Goal: Information Seeking & Learning: Learn about a topic

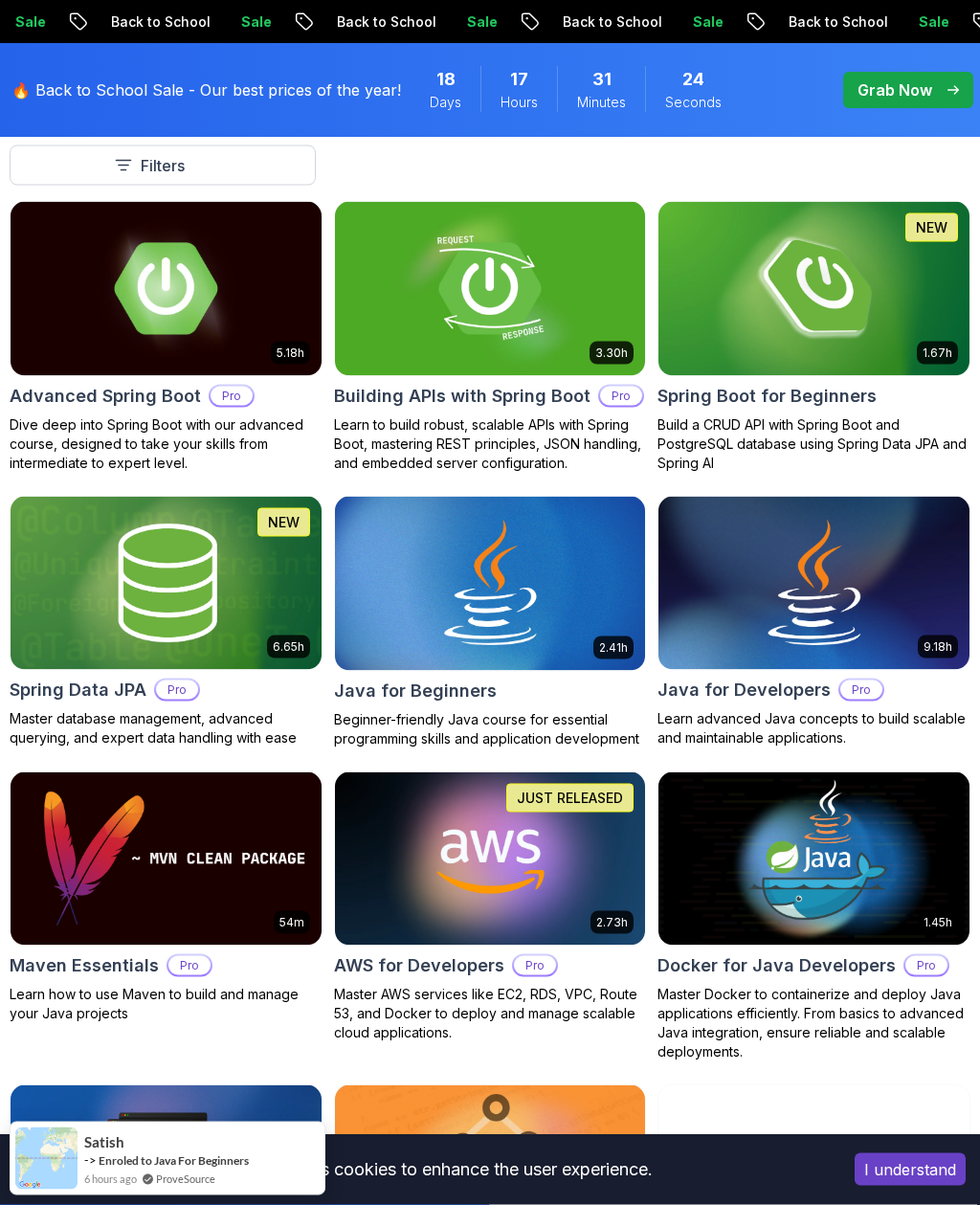
scroll to position [596, 0]
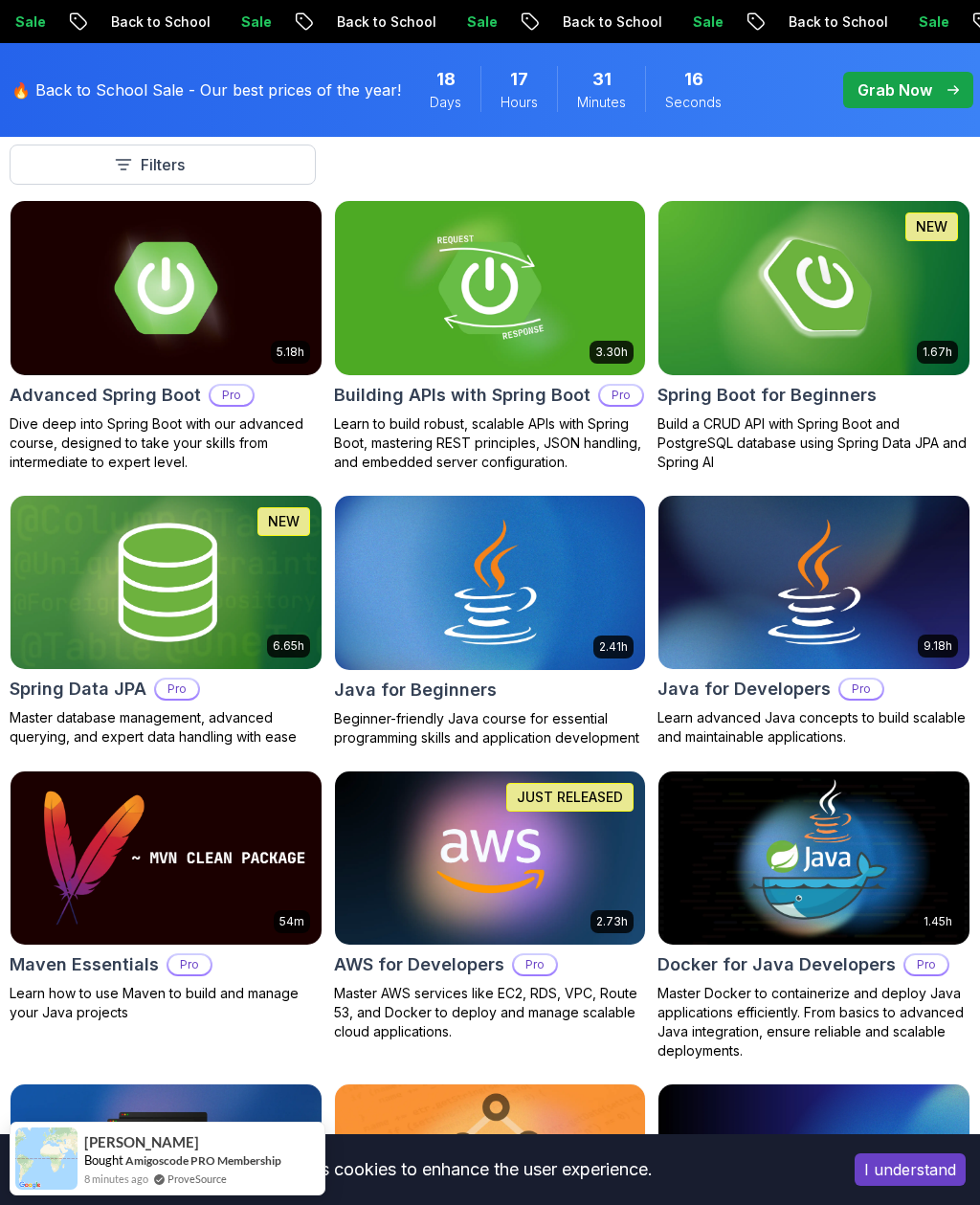
click at [597, 566] on img at bounding box center [490, 582] width 312 height 174
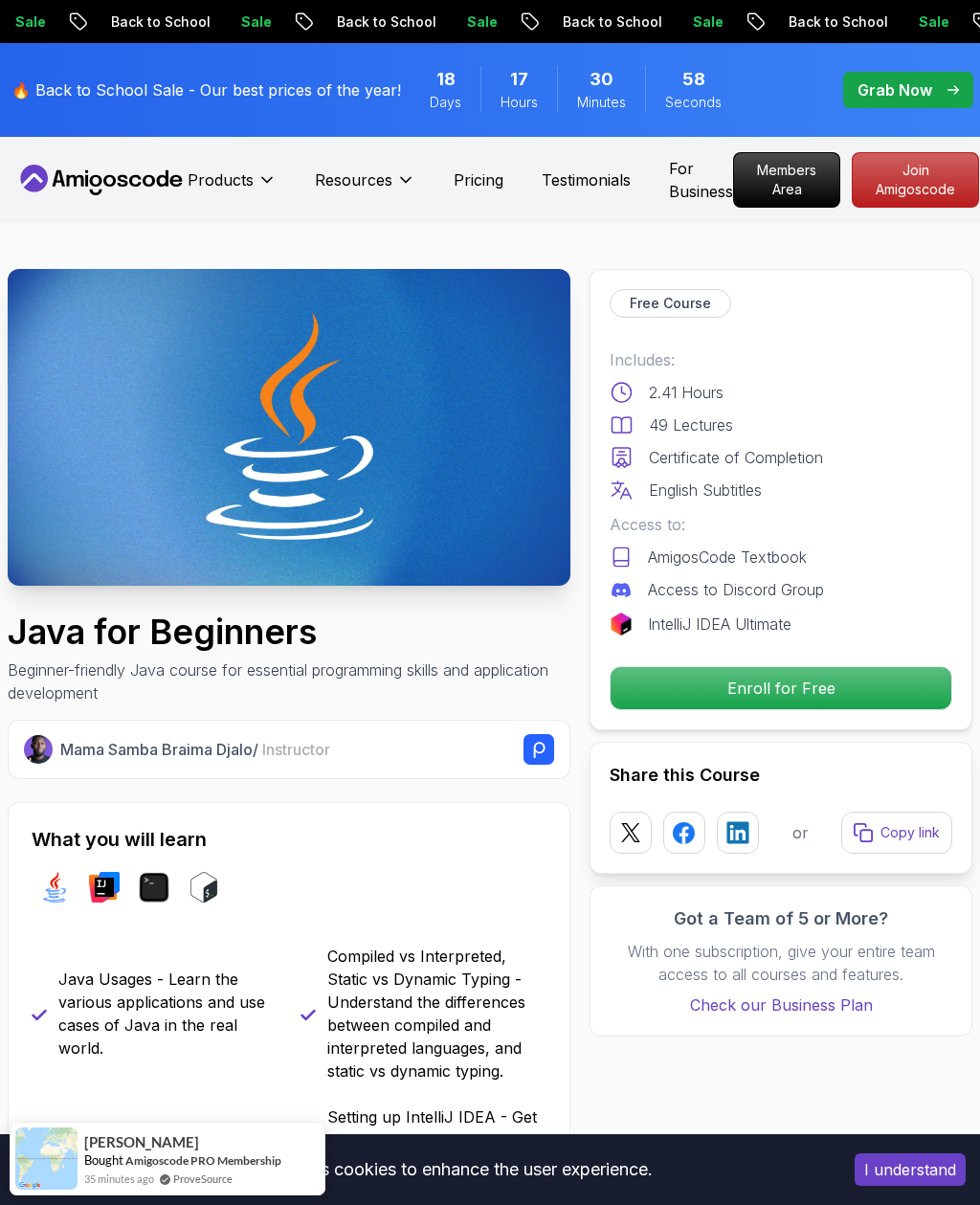
click at [693, 507] on div "Includes: 2.41 Hours 49 Lectures Certificate of Completion English Subtitles Ac…" at bounding box center [780, 492] width 343 height 287
click at [785, 693] on p "Enroll for Free" at bounding box center [780, 688] width 341 height 42
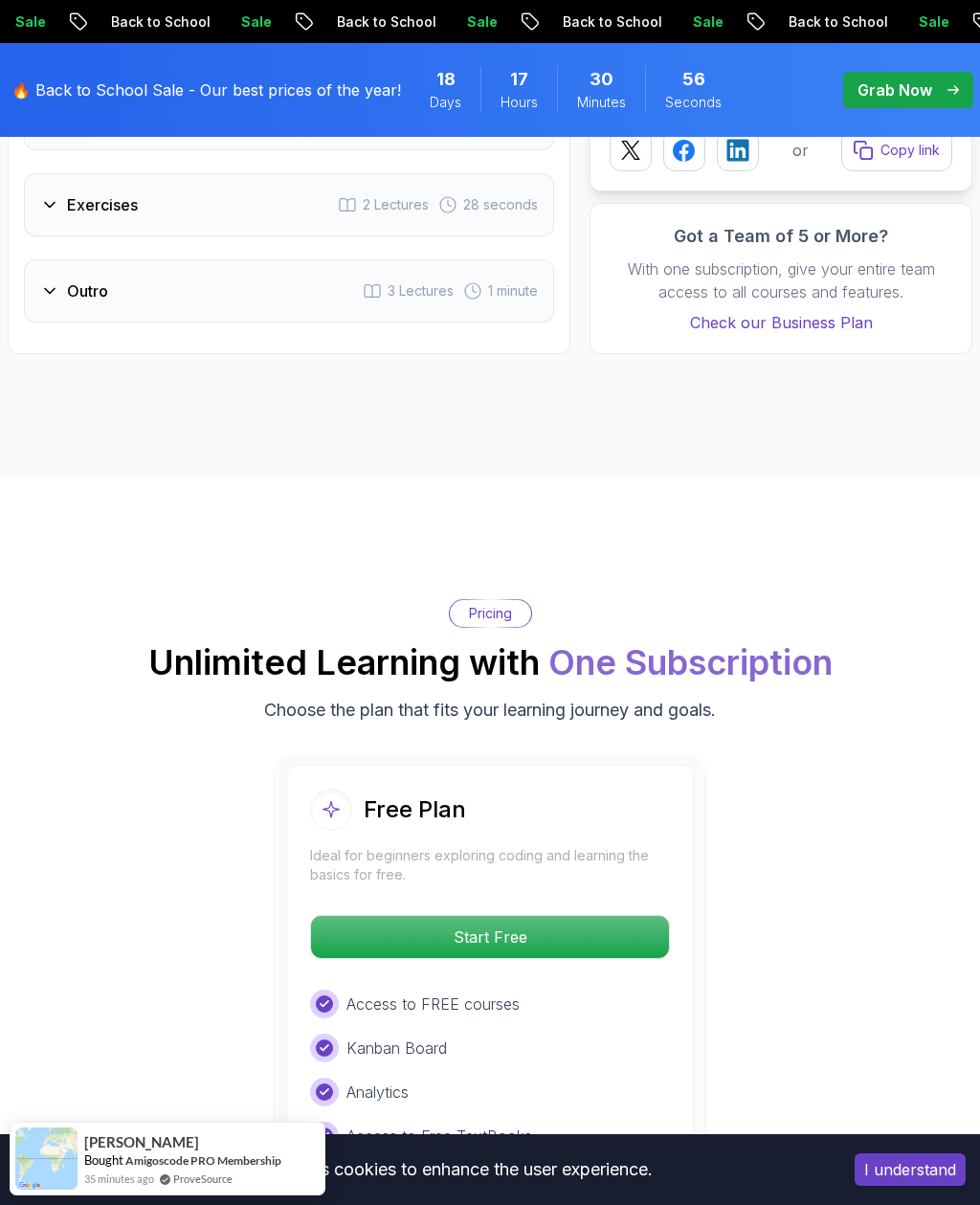
scroll to position [4371, 0]
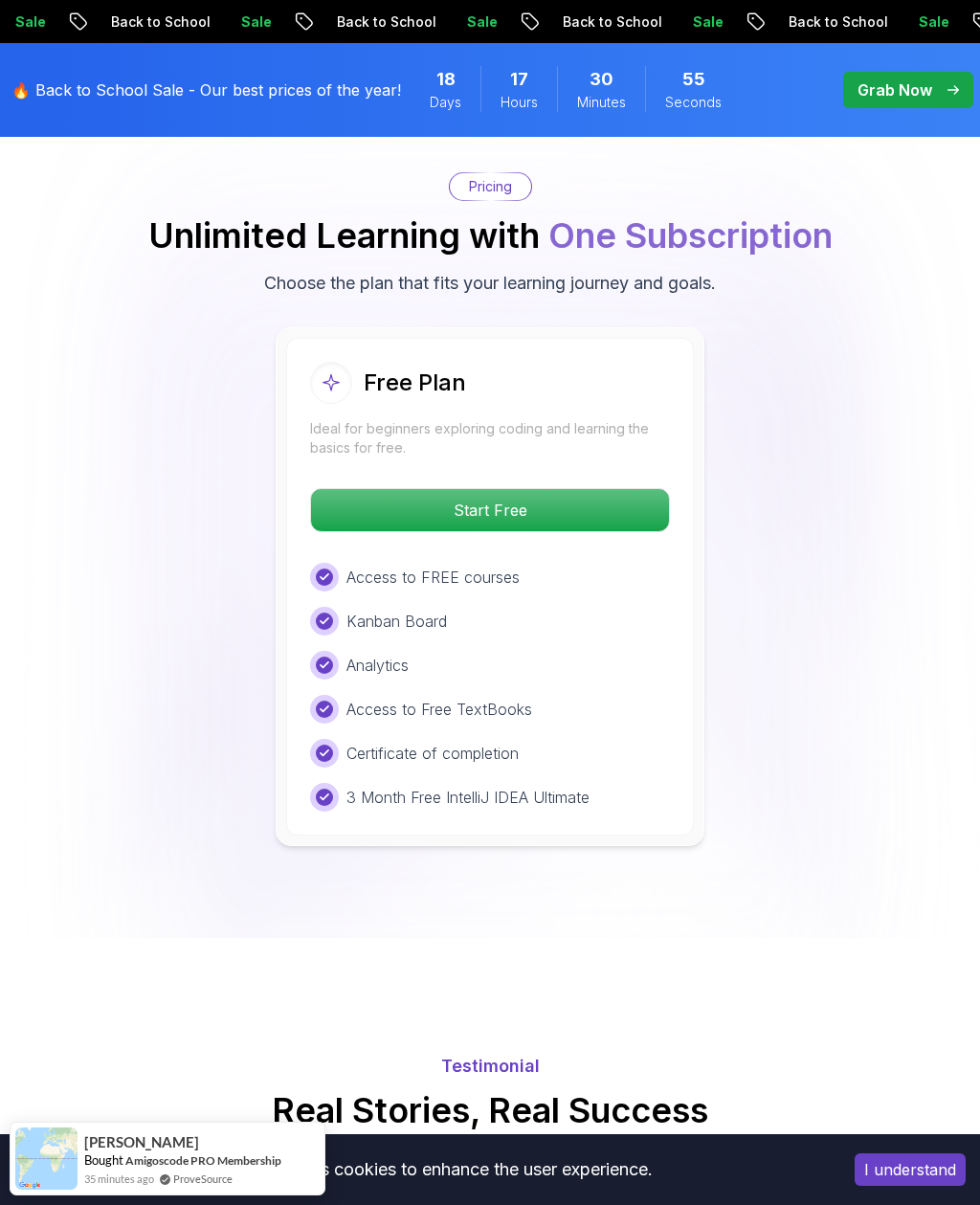
click at [617, 489] on p "Start Free" at bounding box center [490, 510] width 358 height 42
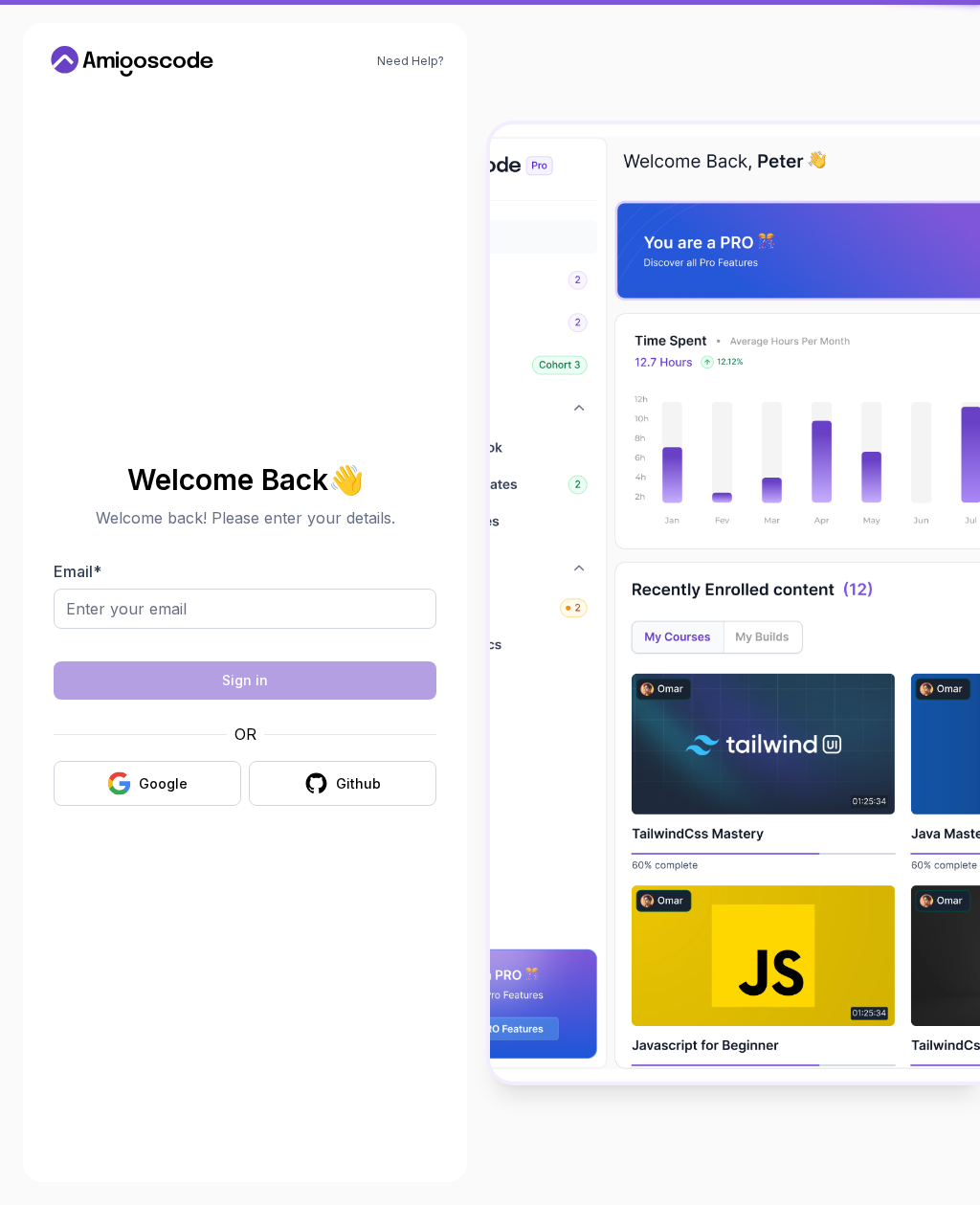
scroll to position [61, 0]
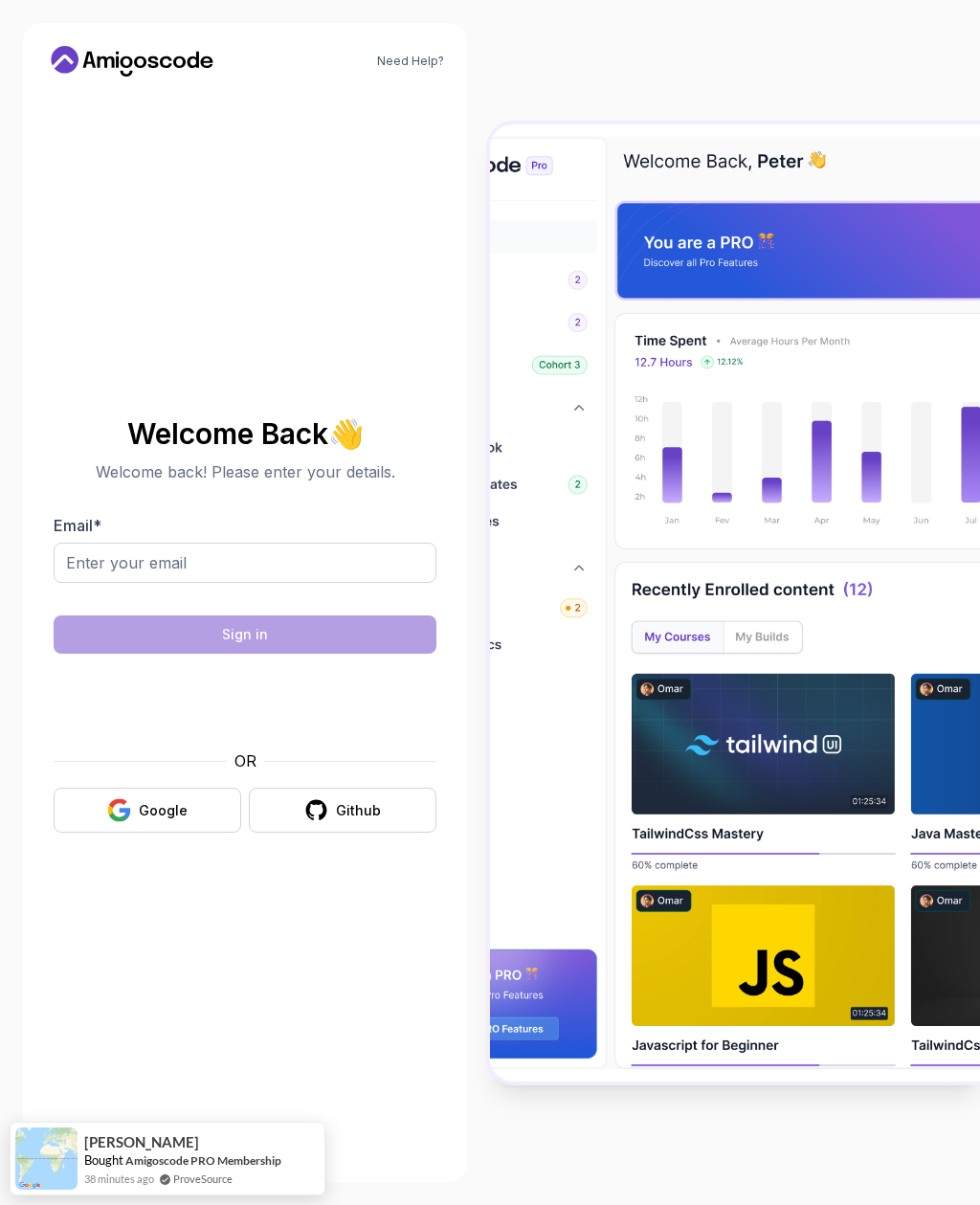
click at [311, 800] on icon "button" at bounding box center [317, 810] width 21 height 20
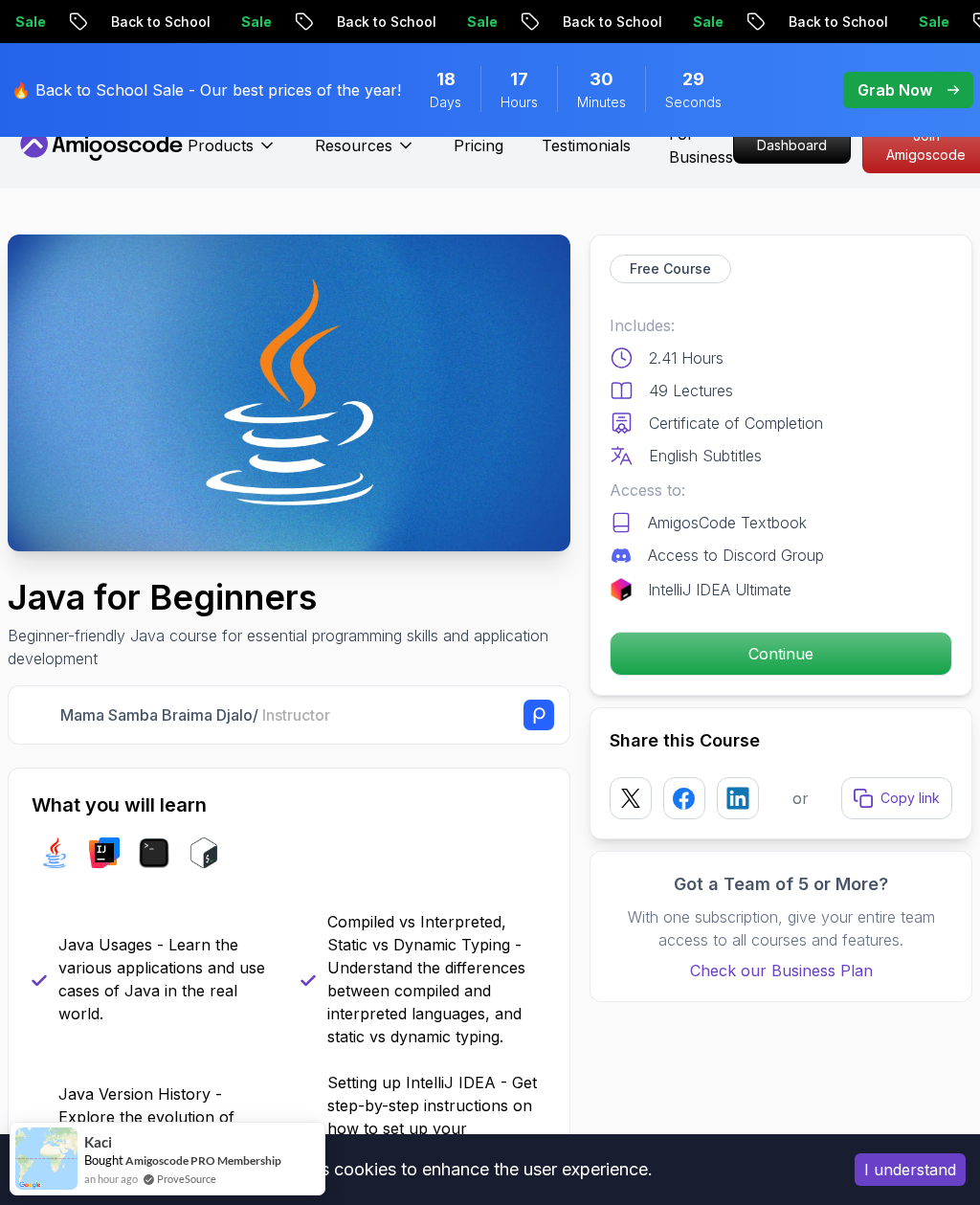
scroll to position [48, 0]
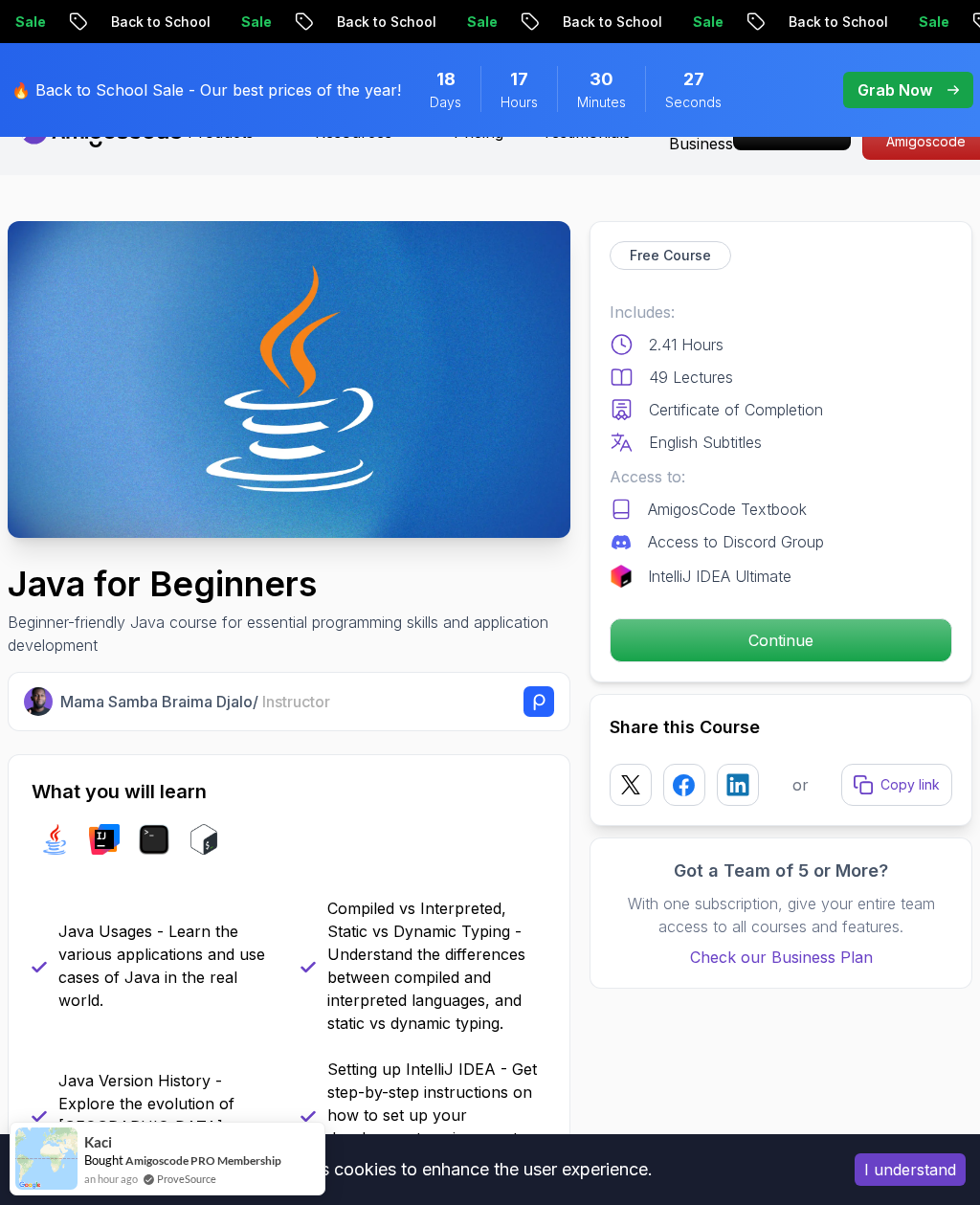
click at [739, 643] on p "Continue" at bounding box center [780, 640] width 341 height 42
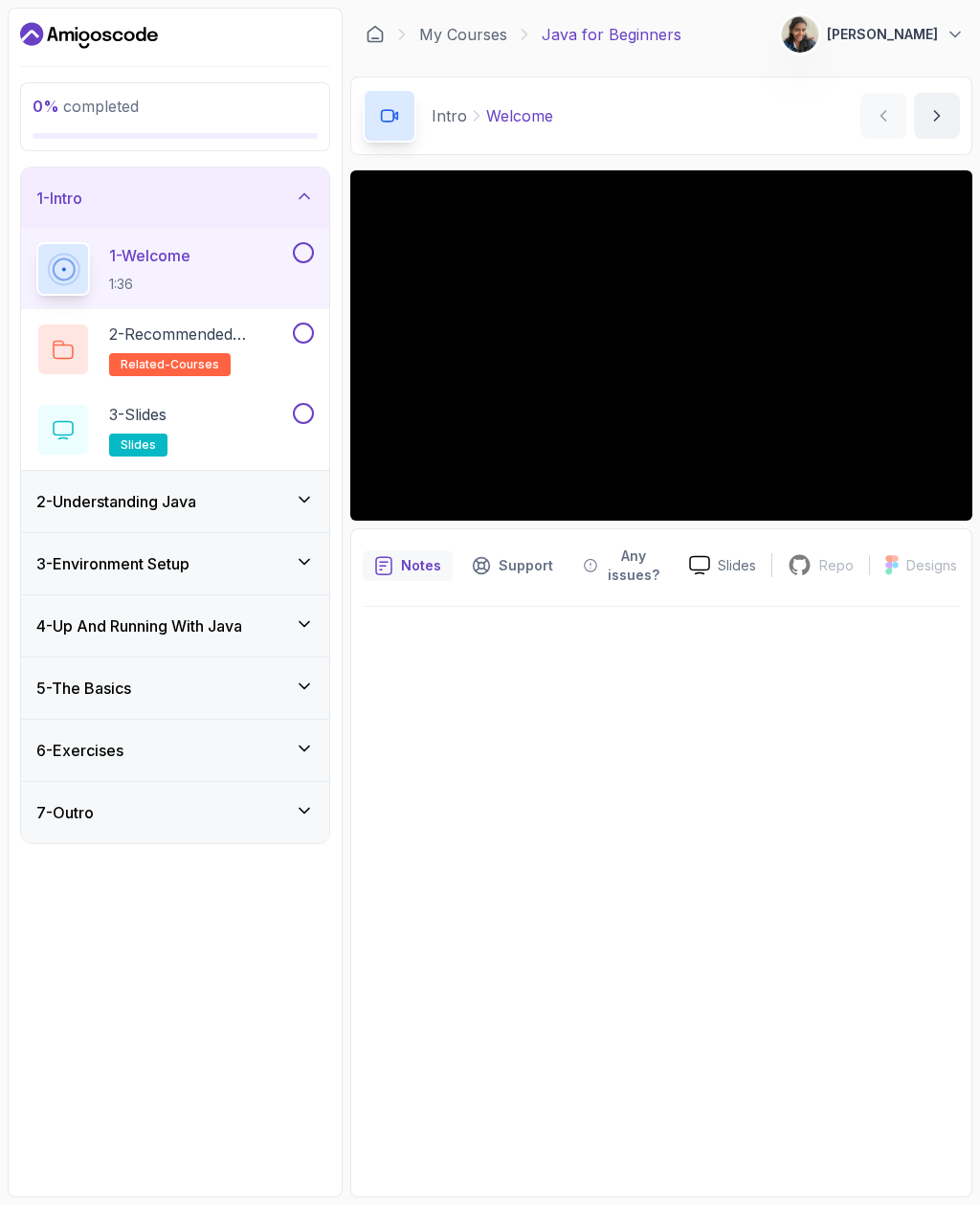
click at [266, 512] on div "2 - Understanding Java" at bounding box center [175, 501] width 277 height 23
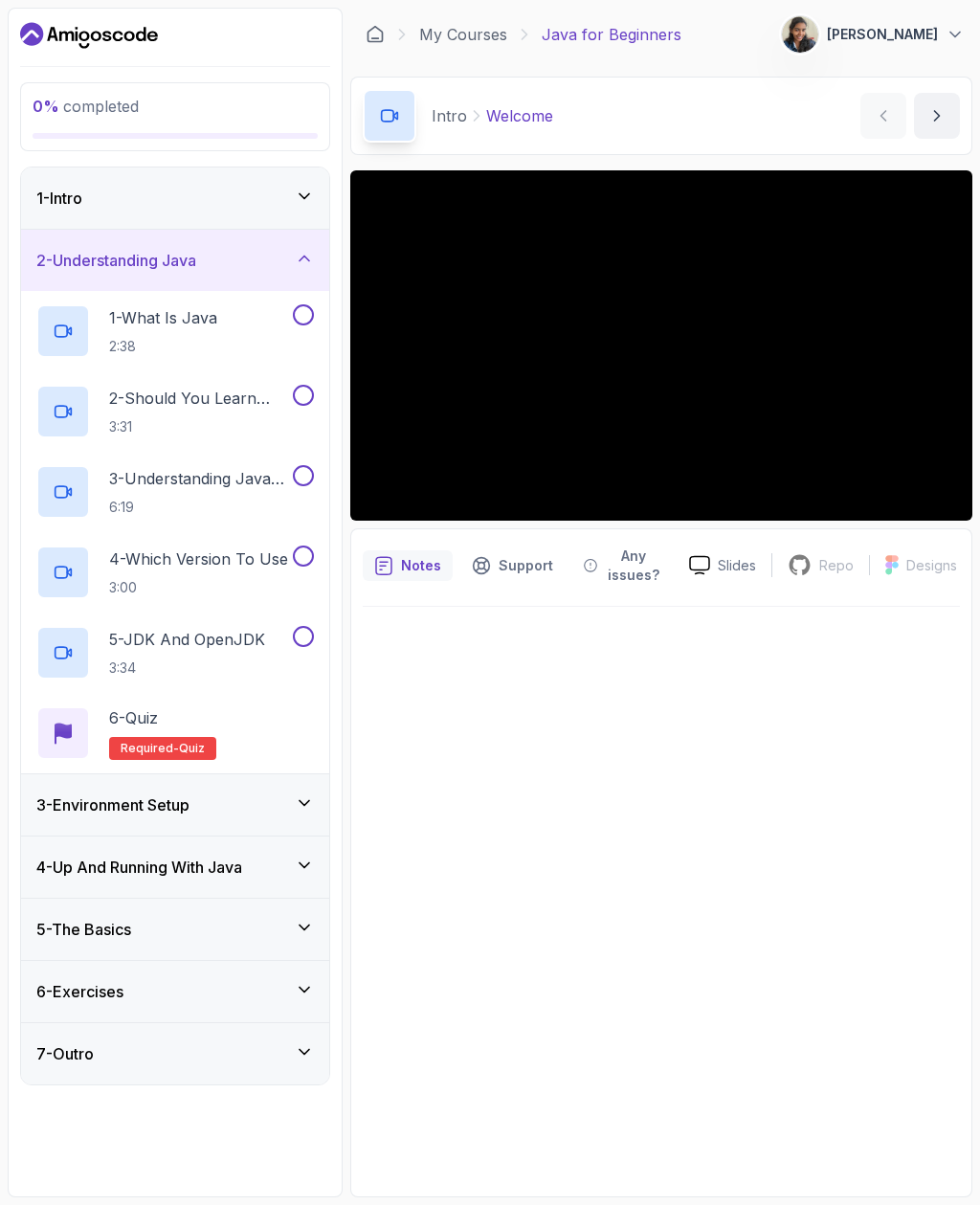
click at [306, 269] on div "2 - Understanding Java" at bounding box center [175, 259] width 277 height 23
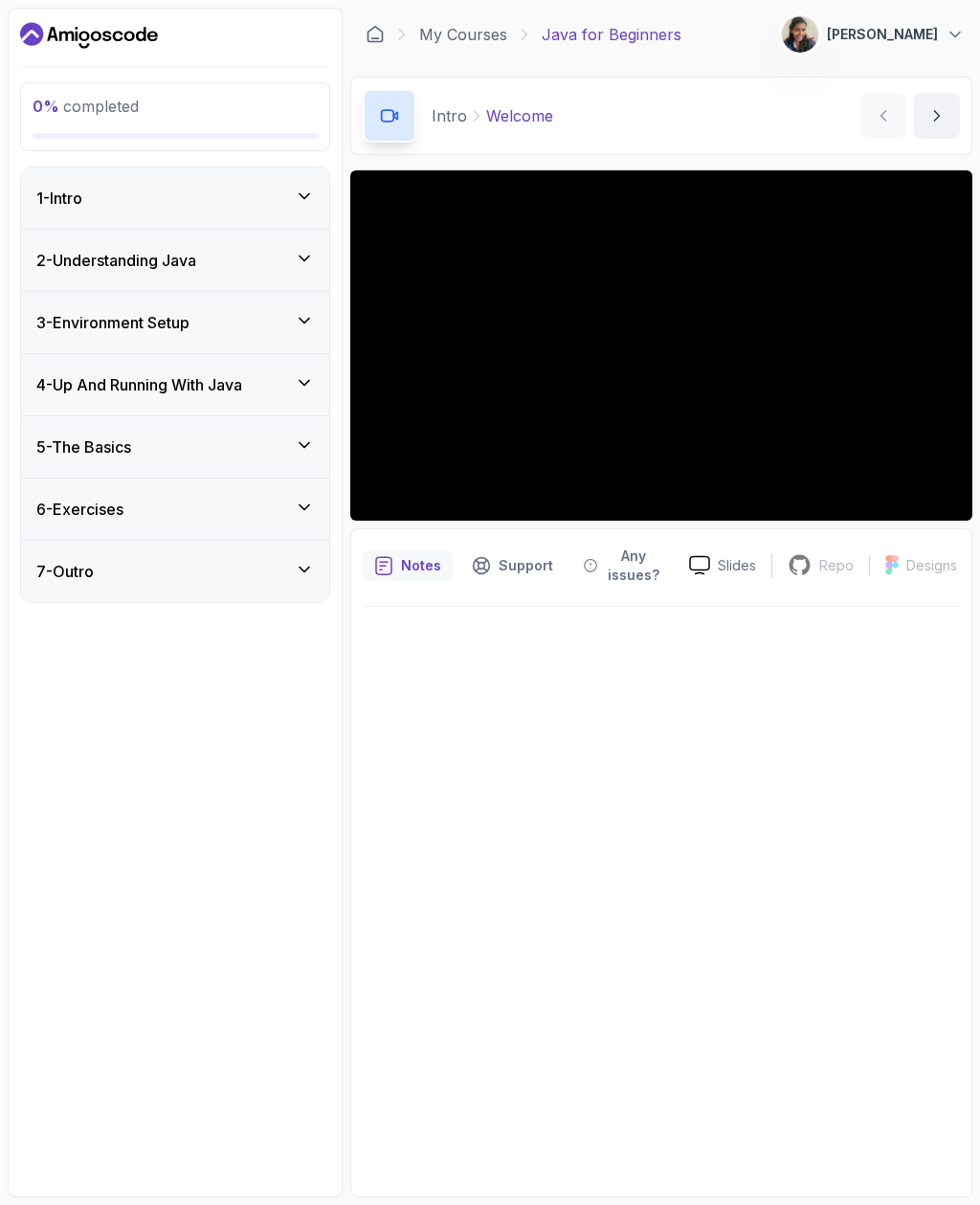
click at [308, 387] on icon at bounding box center [304, 382] width 19 height 19
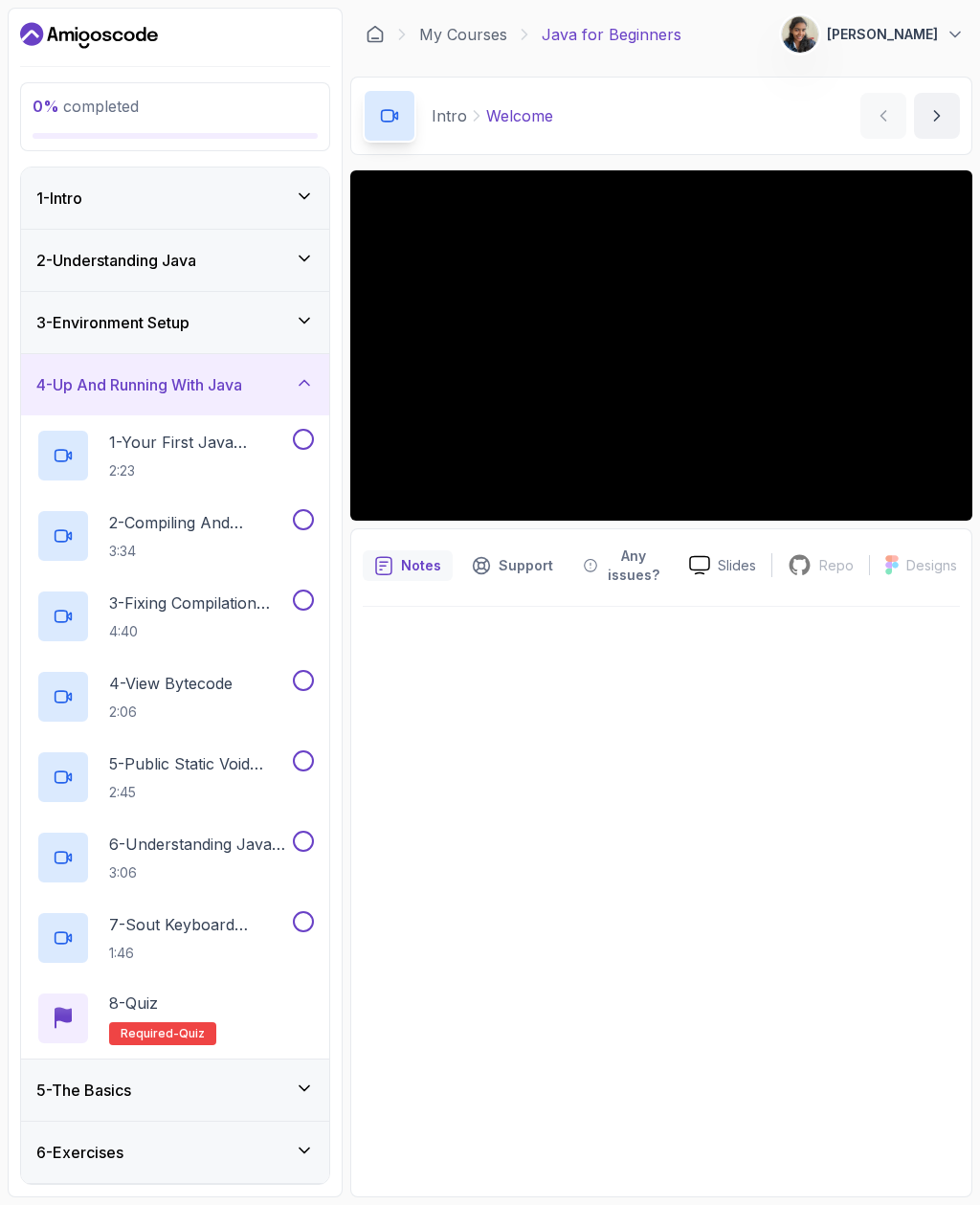
click at [296, 390] on icon at bounding box center [304, 382] width 19 height 19
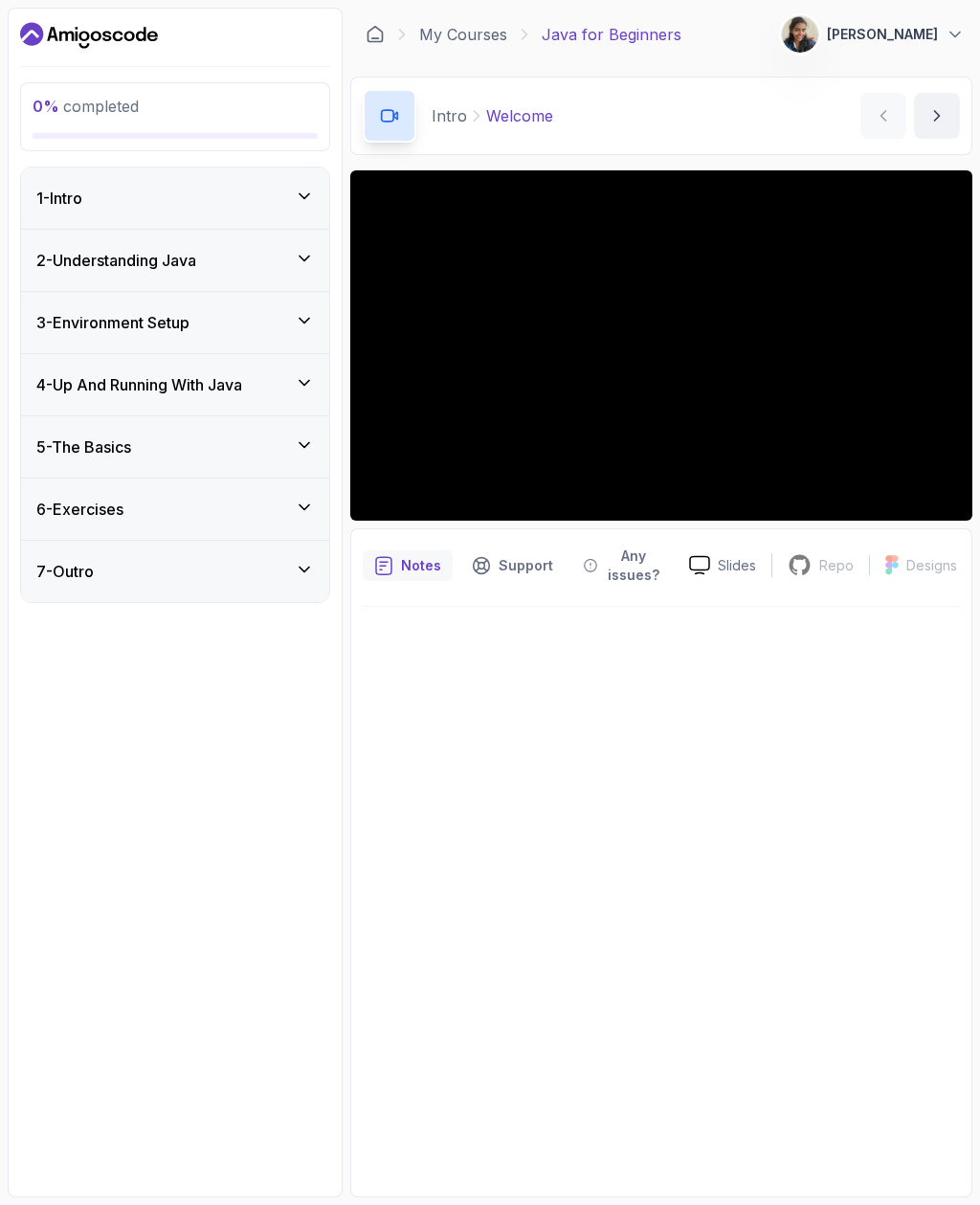
click at [302, 454] on icon at bounding box center [304, 444] width 19 height 19
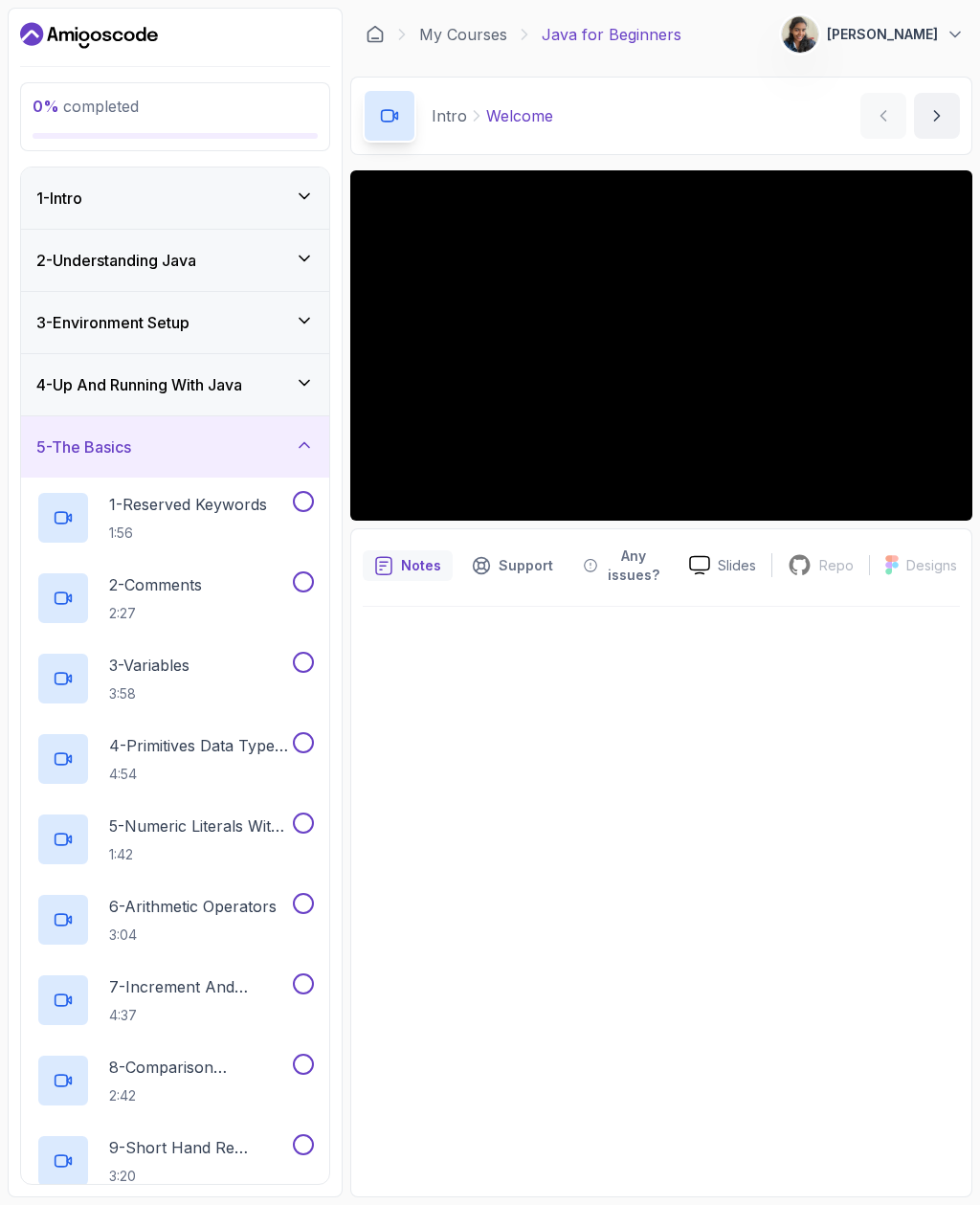
click at [301, 449] on icon at bounding box center [304, 444] width 19 height 19
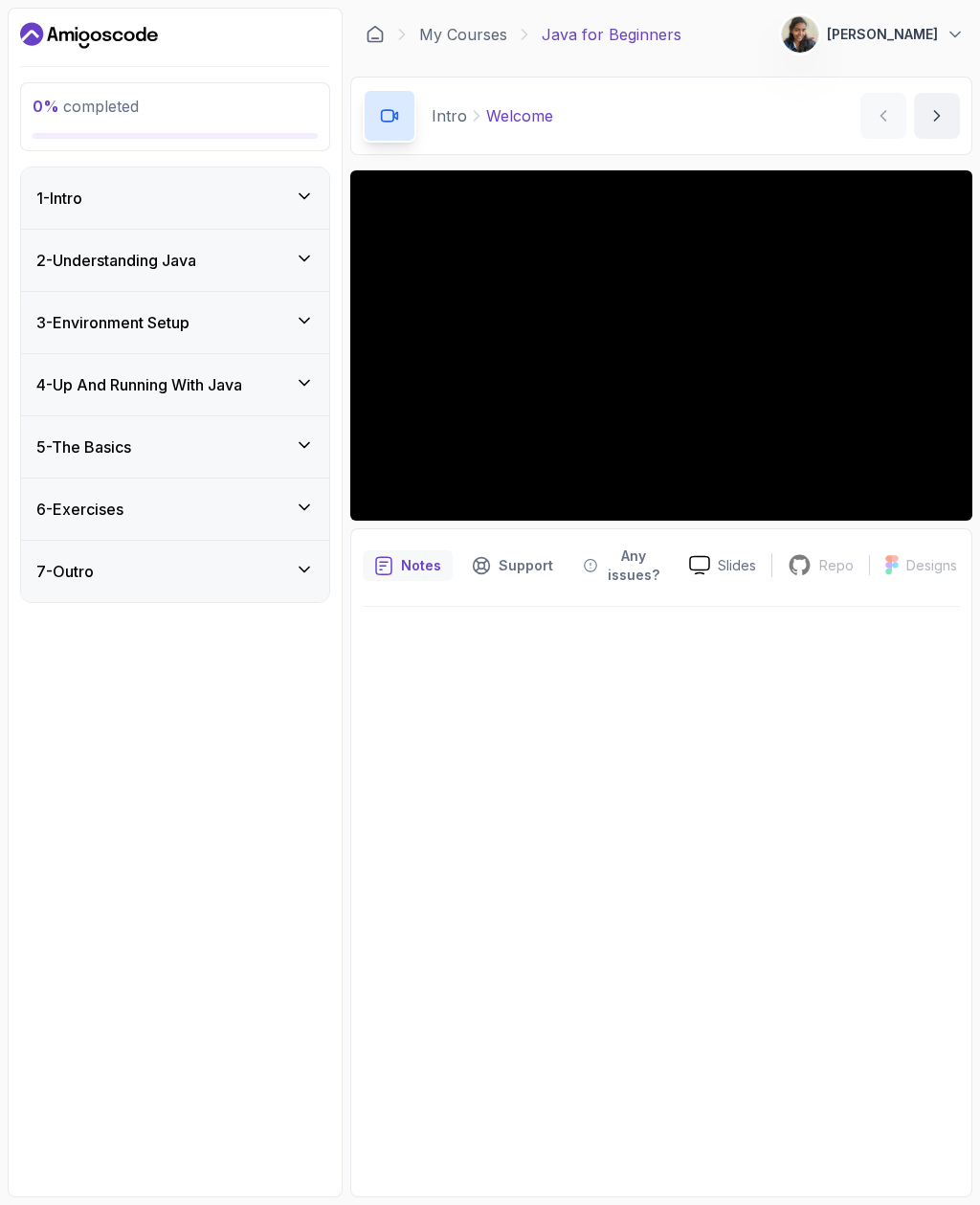
click at [297, 385] on icon at bounding box center [304, 382] width 19 height 19
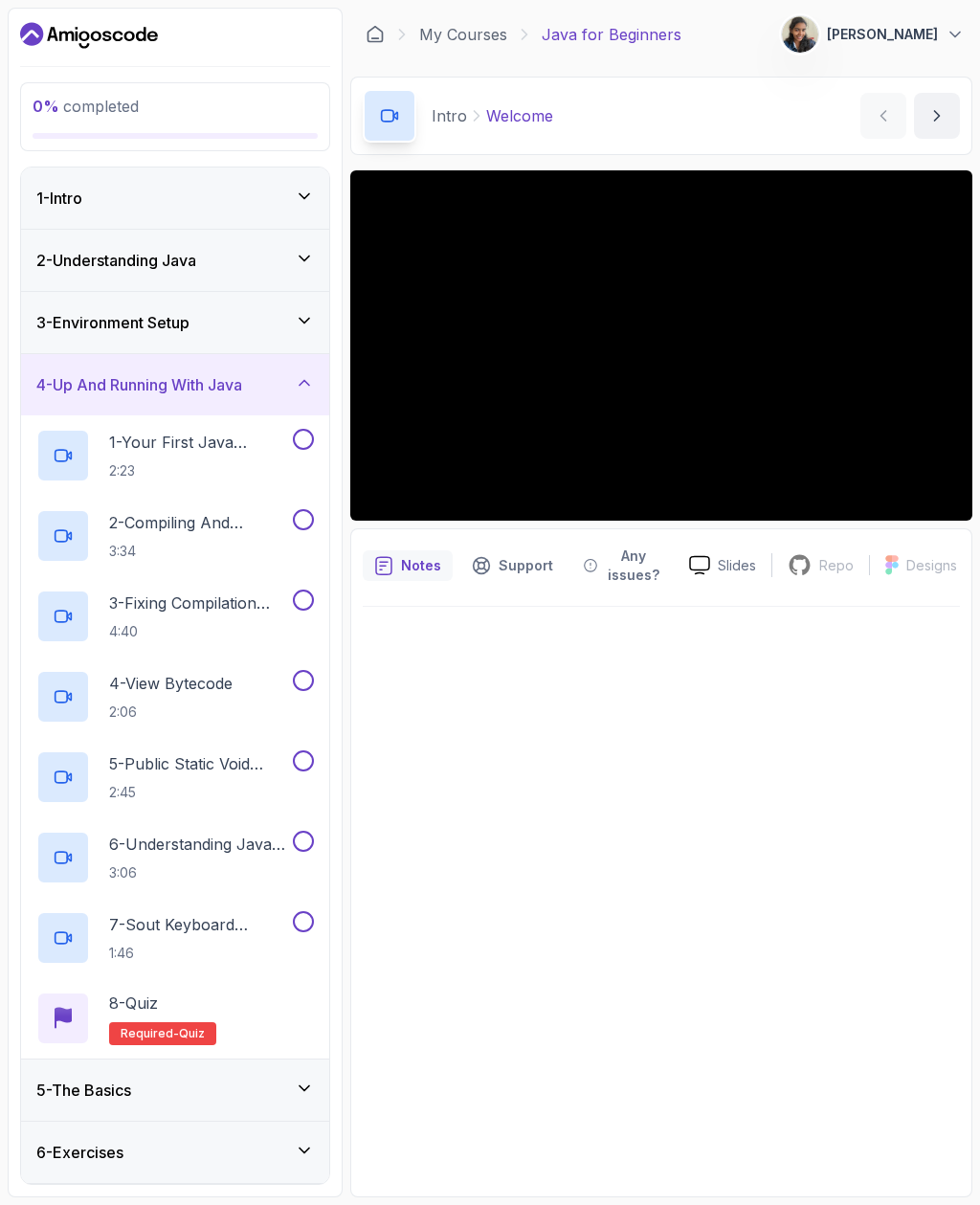
scroll to position [61, 0]
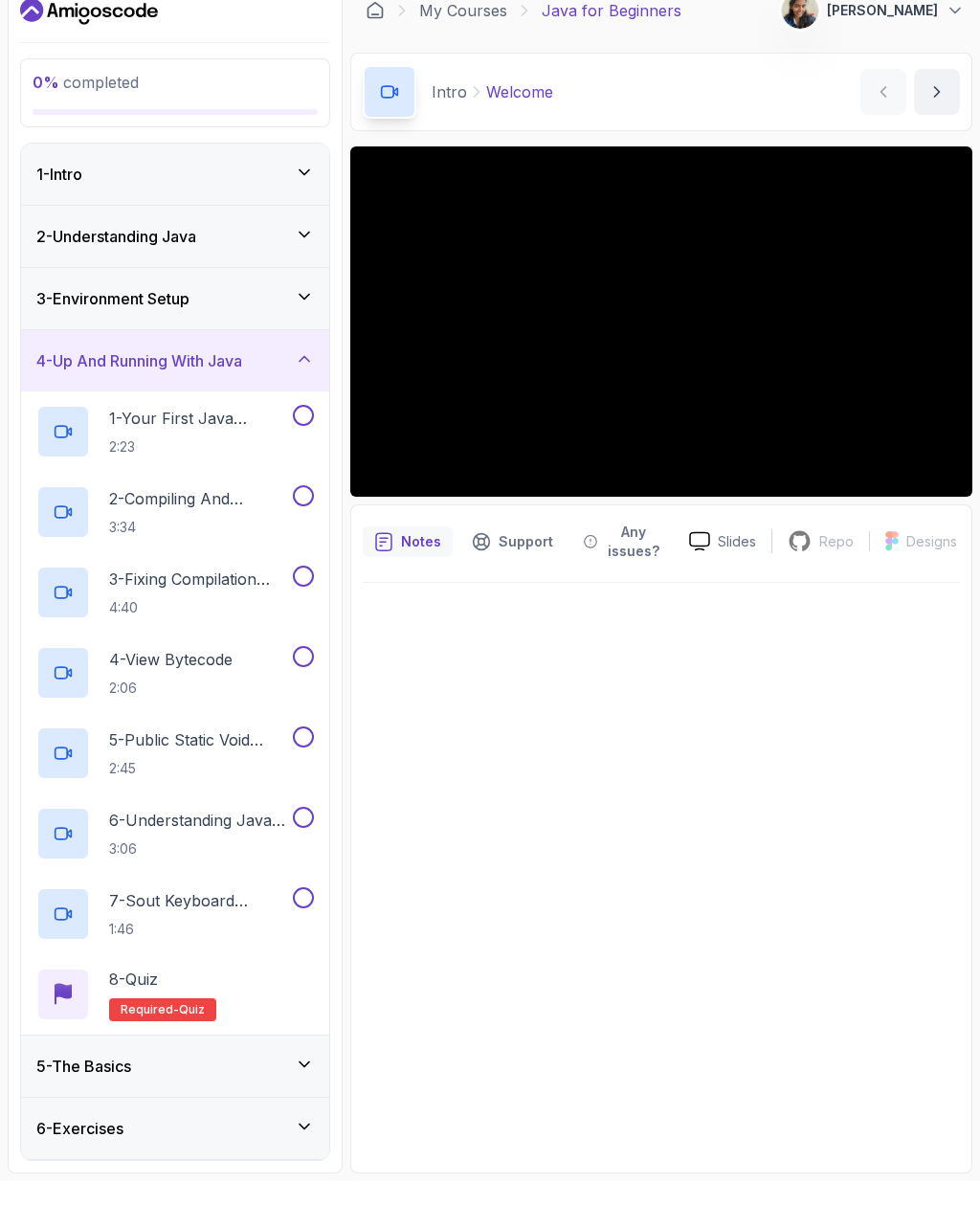
click at [214, 752] on p "5 - Public Static Void Main" at bounding box center [199, 763] width 180 height 23
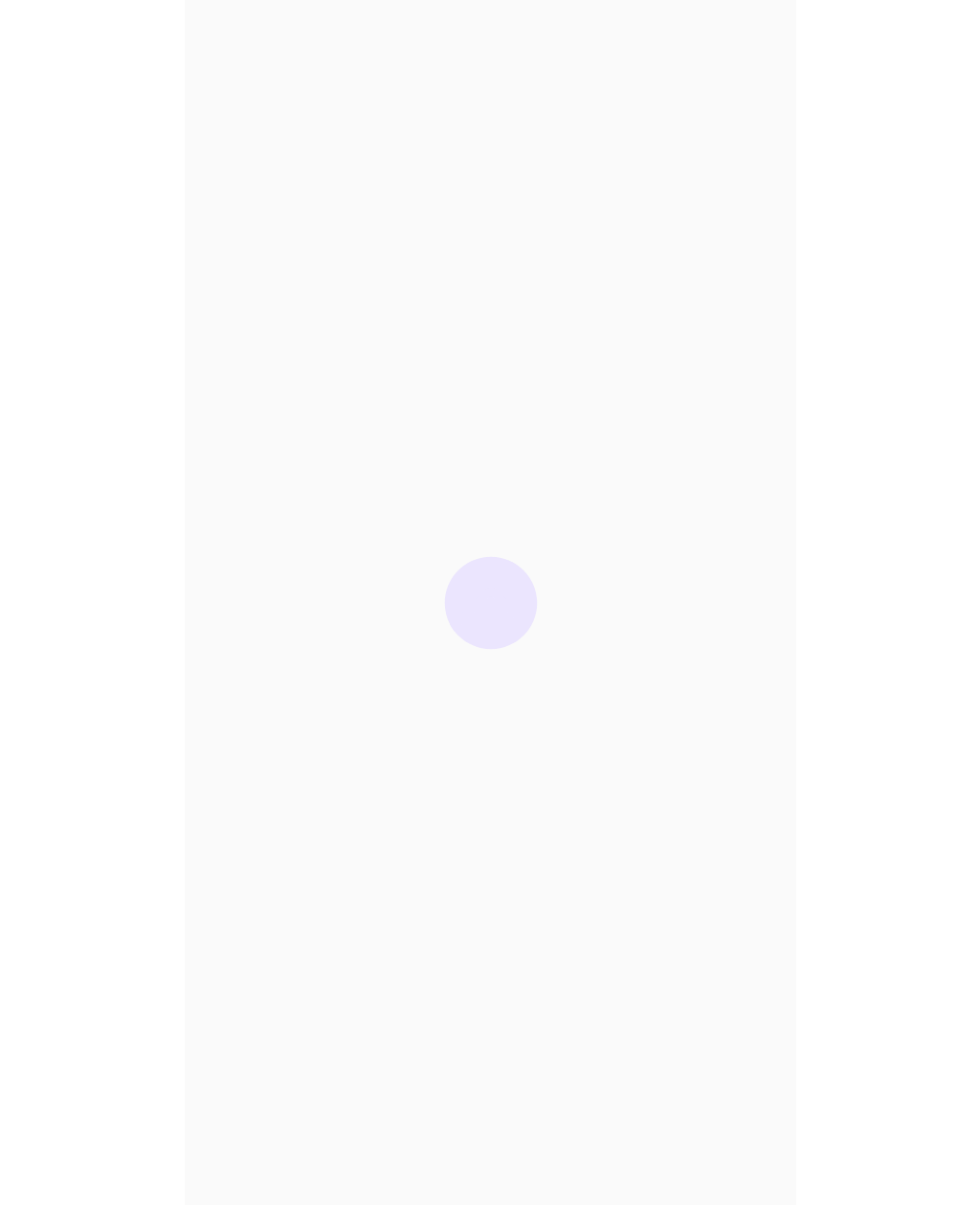
scroll to position [61, 0]
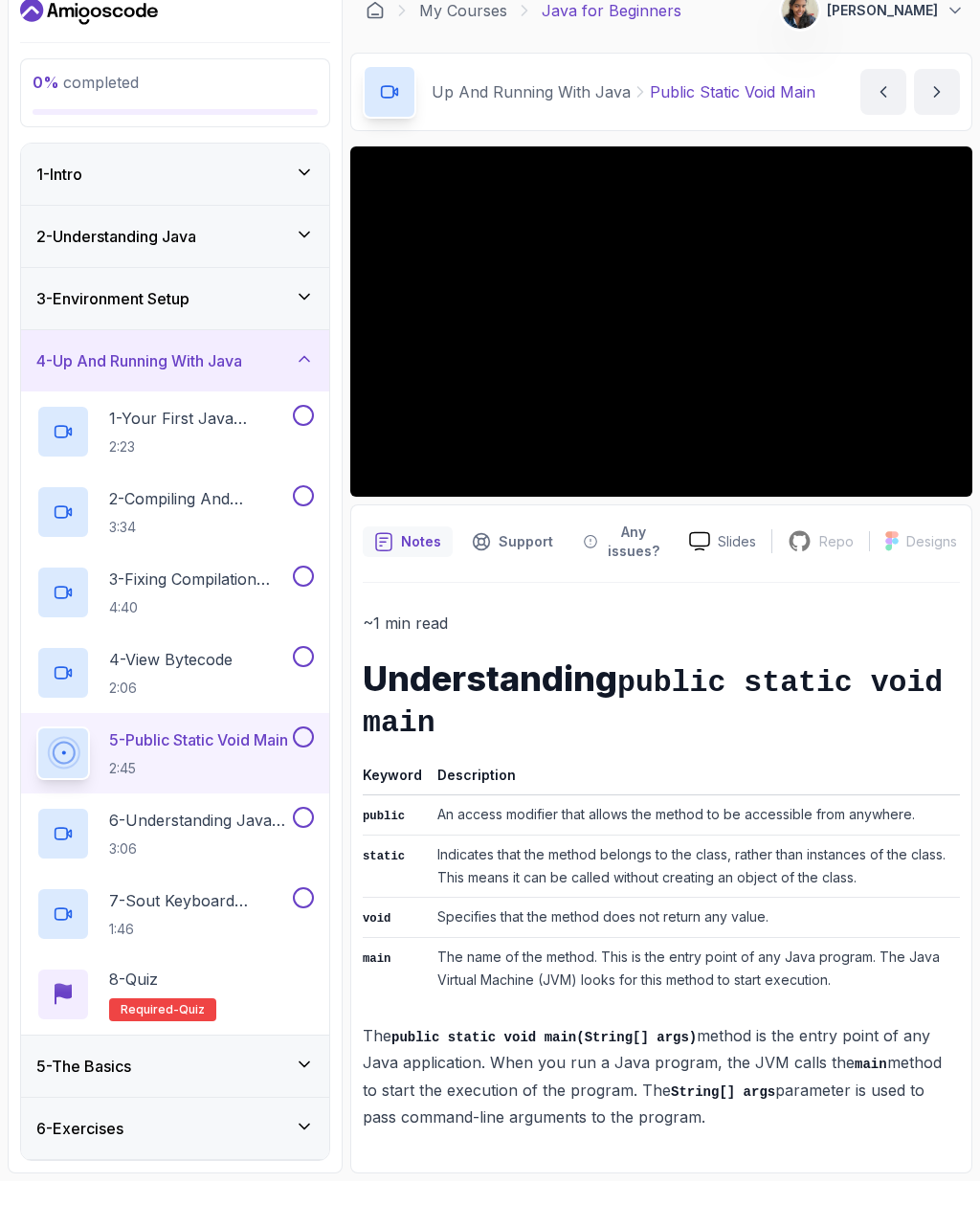
click at [168, 863] on p "3:06" at bounding box center [199, 872] width 180 height 19
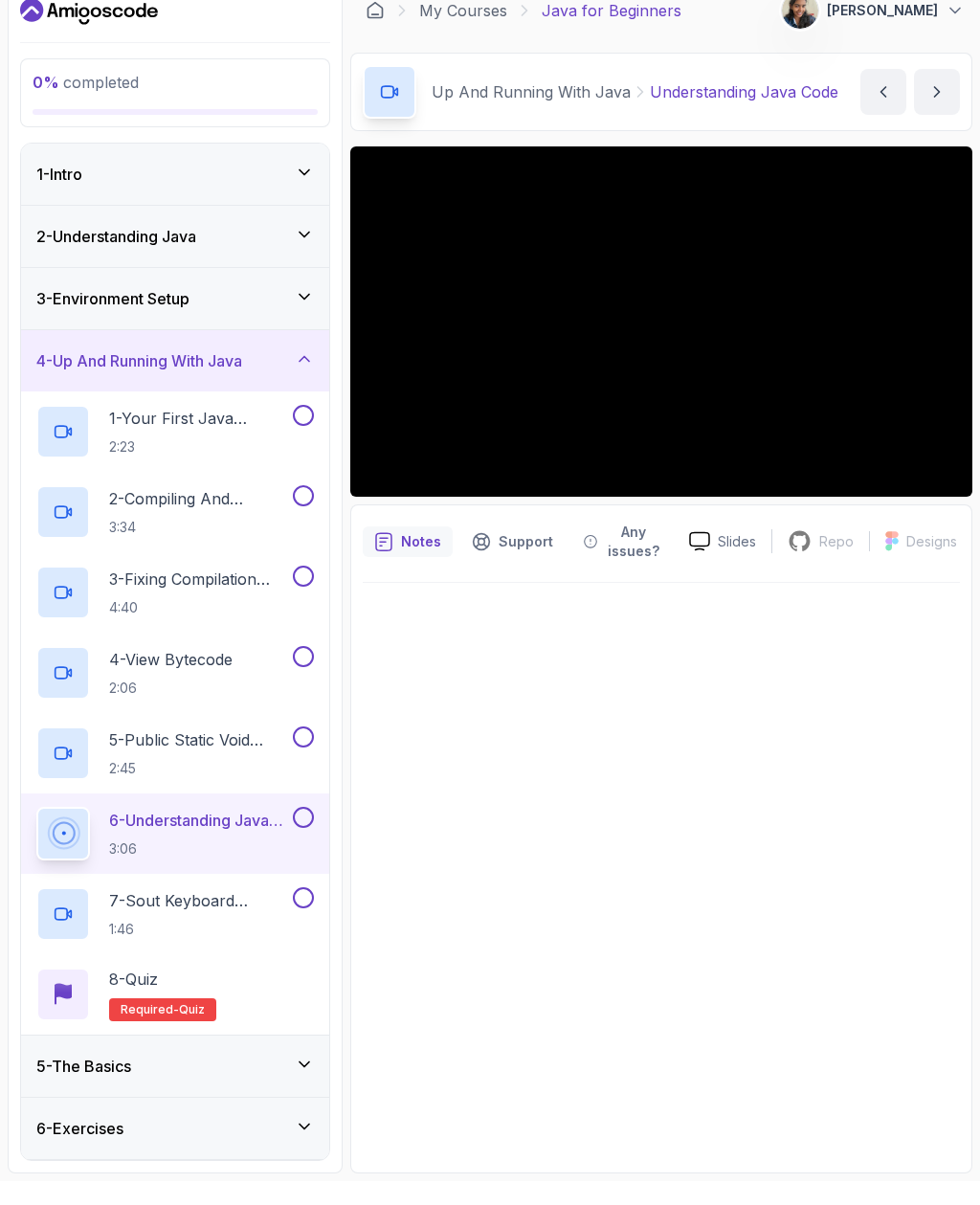
click at [311, 1079] on icon at bounding box center [304, 1088] width 19 height 19
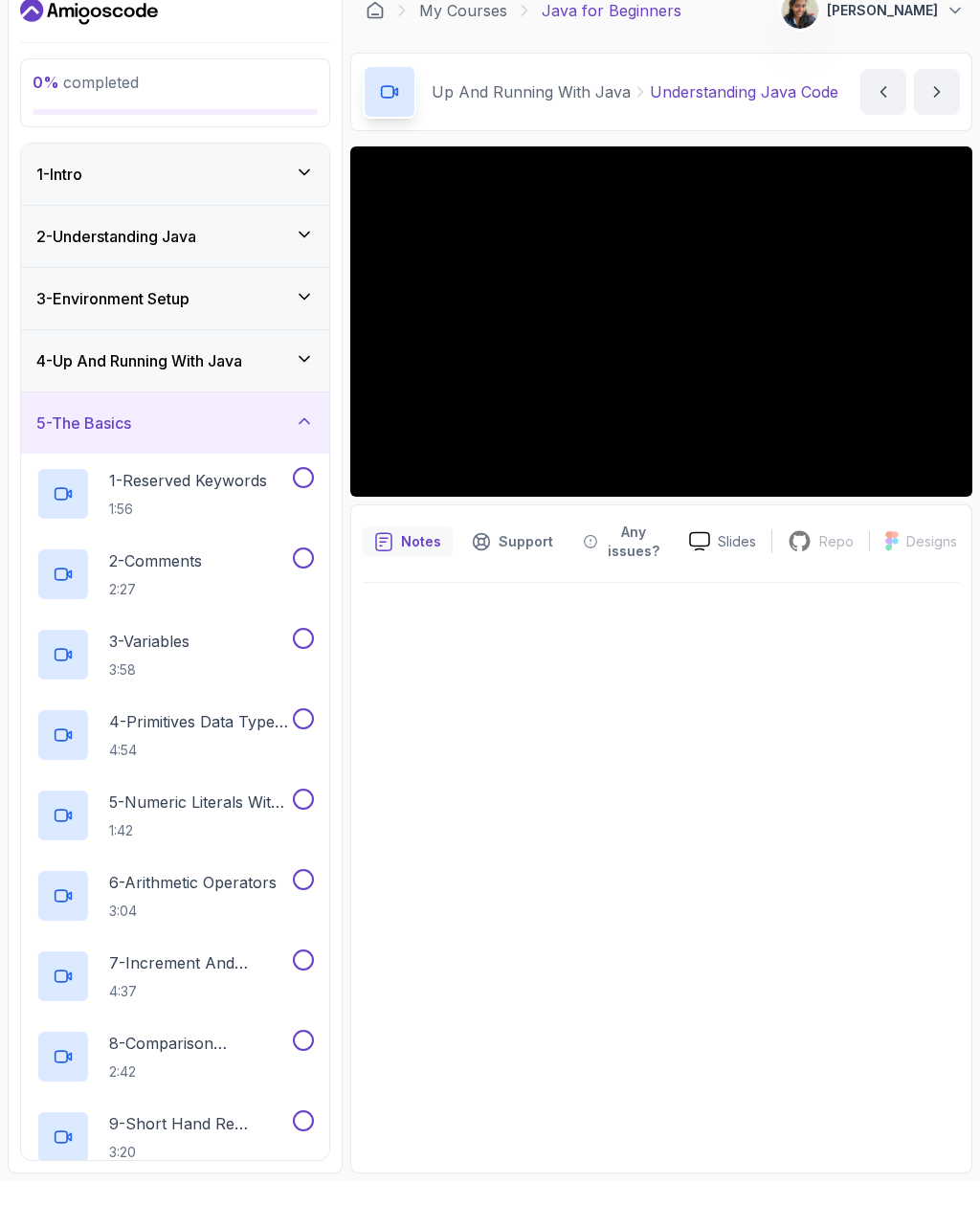
click at [301, 435] on icon at bounding box center [304, 444] width 19 height 19
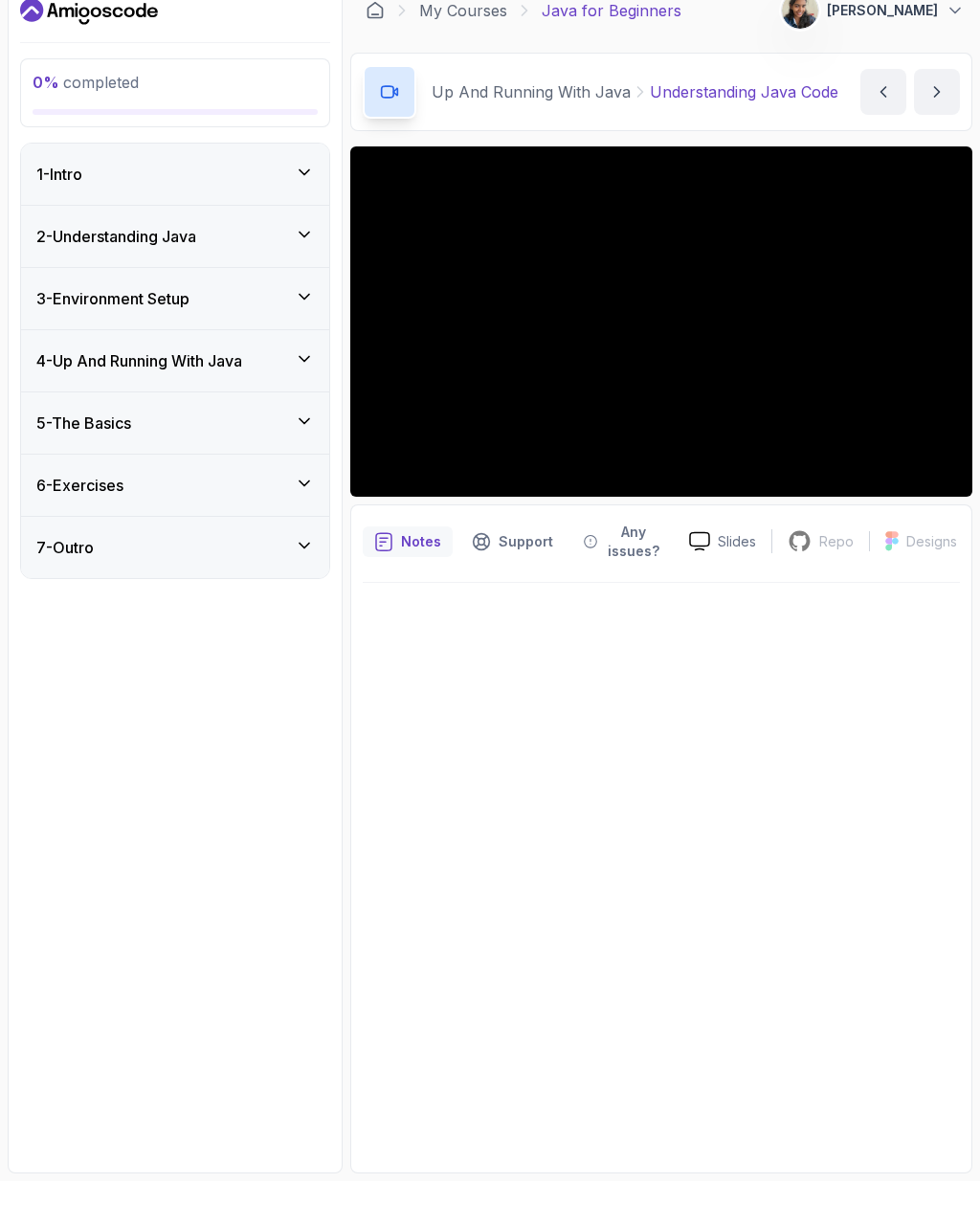
click at [297, 435] on icon at bounding box center [304, 444] width 19 height 19
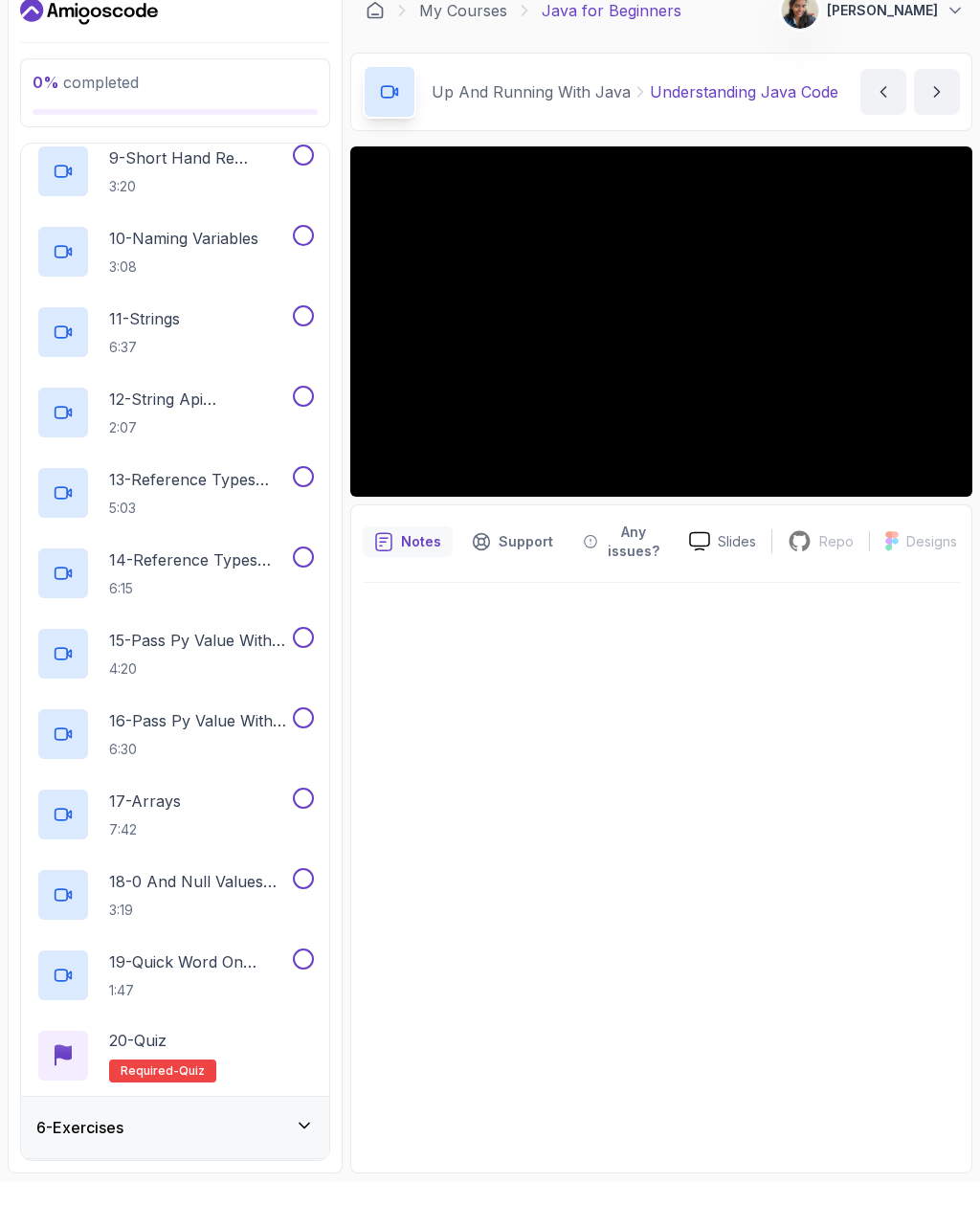
scroll to position [965, 0]
